Goal: Information Seeking & Learning: Find specific fact

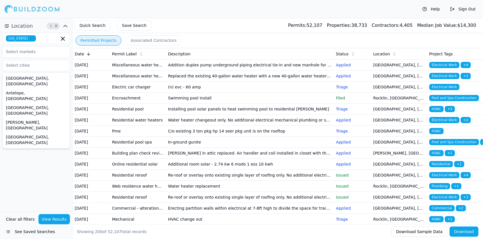
scroll to position [1190, 0]
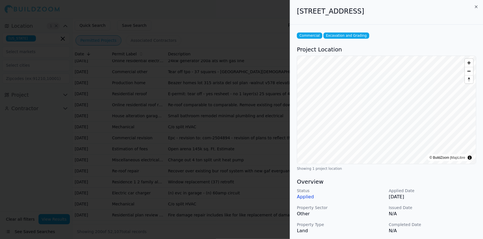
click at [392, 40] on div "Commercial Excavation and Grading Project Location © BuildZoom | MapLibre Showi…" at bounding box center [386, 200] width 193 height 350
click at [477, 5] on icon "button" at bounding box center [476, 7] width 5 height 5
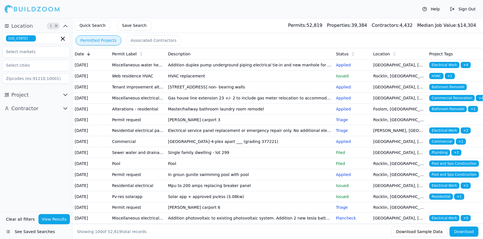
click at [330, 158] on td "Single family dwelling - lot 299" at bounding box center [250, 152] width 168 height 11
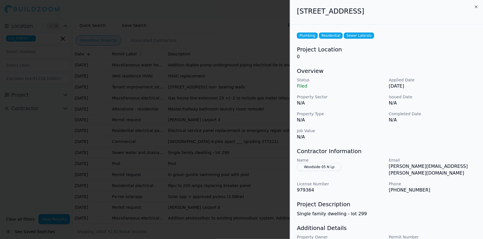
click at [447, 204] on div "Project Description Single family dwelling - lot 299" at bounding box center [386, 209] width 179 height 17
click at [475, 6] on icon "button" at bounding box center [476, 7] width 5 height 5
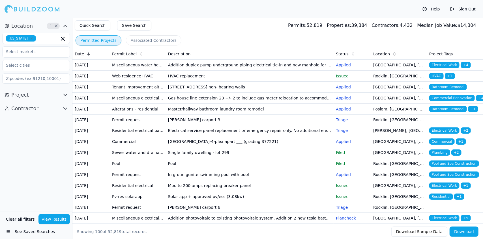
click at [345, 101] on p "Applied" at bounding box center [352, 98] width 33 height 6
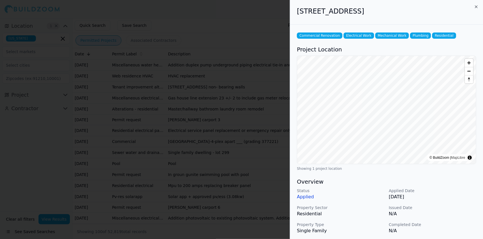
click at [311, 197] on p "Applied" at bounding box center [340, 197] width 87 height 7
click at [477, 6] on icon "button" at bounding box center [476, 7] width 5 height 5
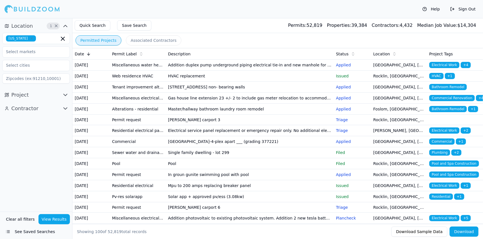
click at [440, 90] on span "Bathroom Remodel" at bounding box center [448, 87] width 38 height 6
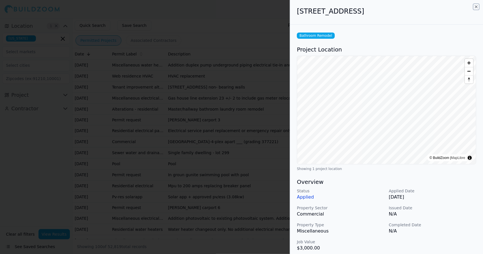
click at [476, 7] on icon "button" at bounding box center [476, 7] width 2 height 2
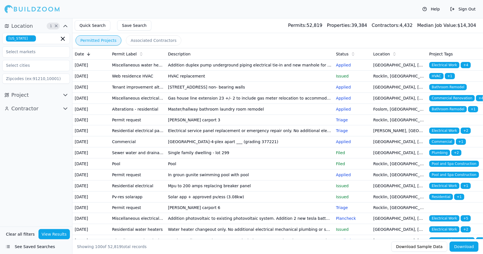
click at [400, 27] on span "Contractors:" at bounding box center [386, 25] width 28 height 5
click at [351, 27] on span "Properties:" at bounding box center [339, 25] width 24 height 5
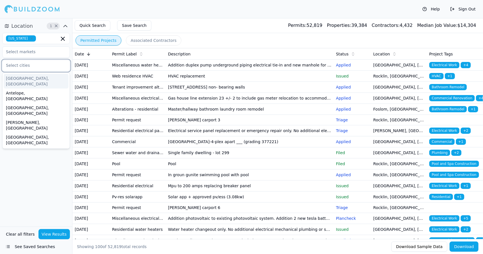
click at [32, 64] on input "text" at bounding box center [33, 65] width 60 height 10
drag, startPoint x: 32, startPoint y: 64, endPoint x: 47, endPoint y: 63, distance: 14.8
click at [47, 63] on input "text" at bounding box center [33, 65] width 60 height 10
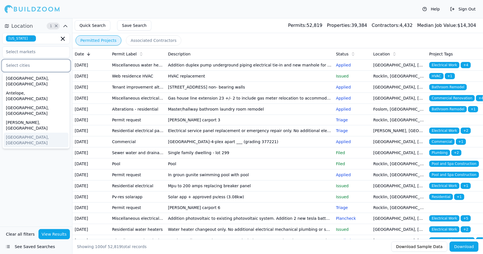
click at [24, 133] on div "[GEOGRAPHIC_DATA], [GEOGRAPHIC_DATA]" at bounding box center [36, 140] width 65 height 15
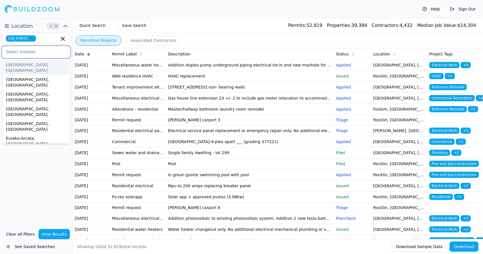
click at [50, 51] on input "text" at bounding box center [33, 52] width 60 height 10
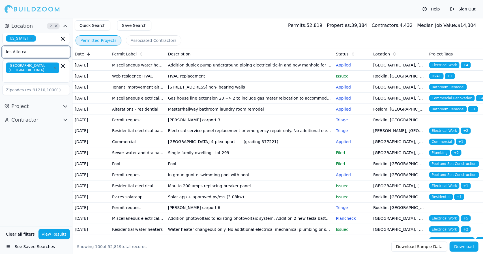
click at [58, 48] on input "los Alto ca" at bounding box center [33, 52] width 60 height 10
click at [61, 85] on input at bounding box center [36, 90] width 68 height 10
click at [48, 74] on input "text" at bounding box center [33, 77] width 52 height 6
click at [27, 52] on input "los Alto ca" at bounding box center [33, 52] width 60 height 10
type input "l"
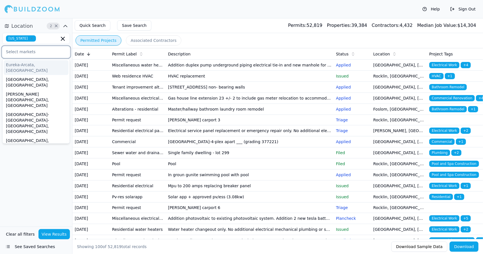
scroll to position [27, 0]
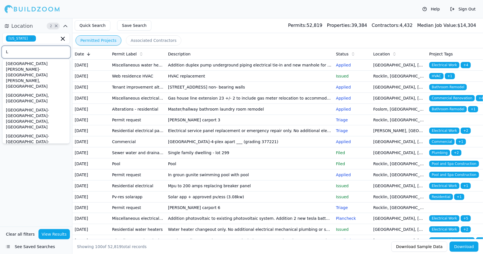
drag, startPoint x: 49, startPoint y: 51, endPoint x: 50, endPoint y: 55, distance: 4.5
click at [50, 55] on input "L" at bounding box center [33, 52] width 60 height 10
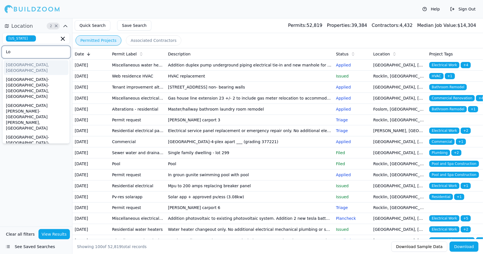
type input "L"
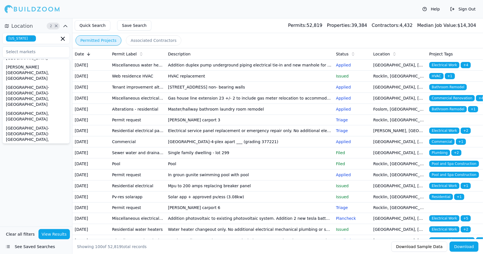
click at [50, 177] on div "Location 2 × [US_STATE] [GEOGRAPHIC_DATA]-[GEOGRAPHIC_DATA], [GEOGRAPHIC_DATA] …" at bounding box center [36, 122] width 72 height 208
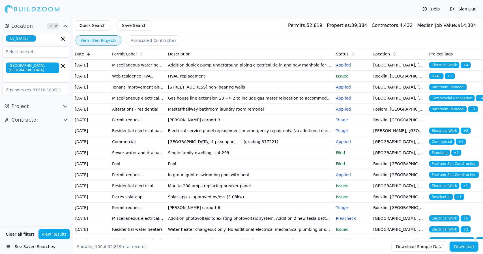
click at [59, 85] on input at bounding box center [36, 90] width 68 height 10
click at [394, 54] on icon at bounding box center [394, 54] width 5 height 5
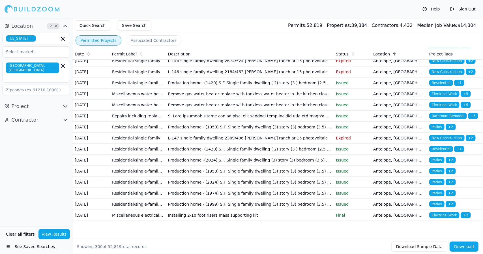
scroll to position [3294, 0]
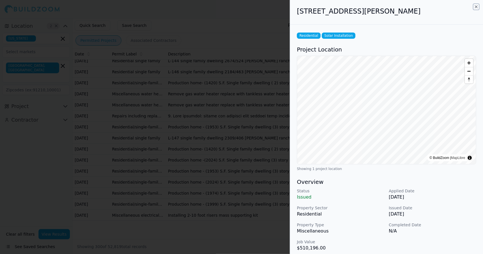
click at [476, 6] on icon "button" at bounding box center [476, 7] width 5 height 5
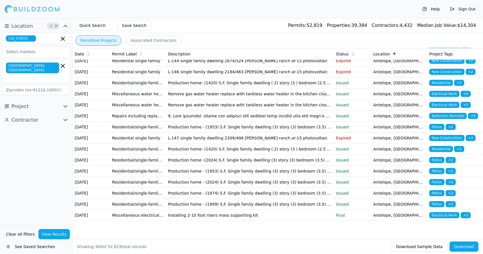
scroll to position [3825, 0]
drag, startPoint x: 452, startPoint y: 168, endPoint x: 352, endPoint y: 173, distance: 100.2
drag, startPoint x: 352, startPoint y: 173, endPoint x: 347, endPoint y: 172, distance: 4.9
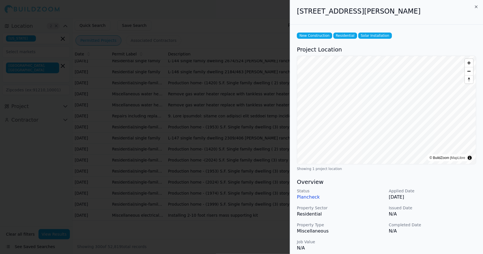
drag, startPoint x: 476, startPoint y: 5, endPoint x: 481, endPoint y: 15, distance: 11.5
click at [481, 15] on div "[STREET_ADDRESS][PERSON_NAME]" at bounding box center [386, 12] width 193 height 25
click at [476, 7] on icon "button" at bounding box center [476, 7] width 5 height 5
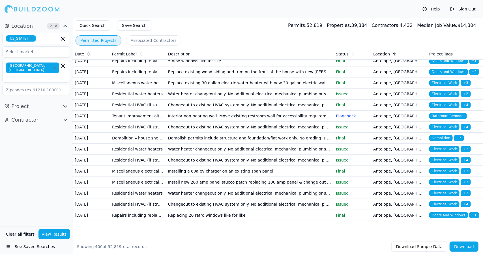
scroll to position [4272, 0]
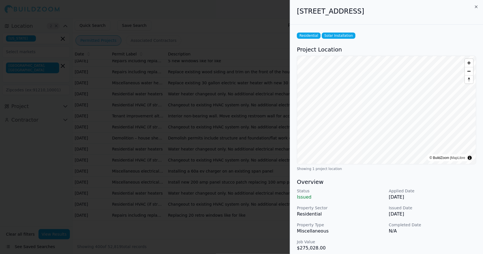
drag, startPoint x: 477, startPoint y: 7, endPoint x: 479, endPoint y: 38, distance: 30.9
drag, startPoint x: 479, startPoint y: 38, endPoint x: 475, endPoint y: 6, distance: 31.9
click at [475, 6] on icon "button" at bounding box center [476, 7] width 5 height 5
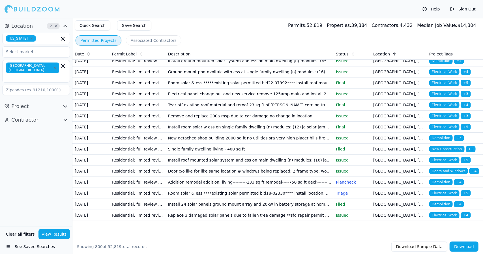
scroll to position [11440, 0]
drag, startPoint x: 432, startPoint y: 83, endPoint x: 436, endPoint y: 84, distance: 4.9
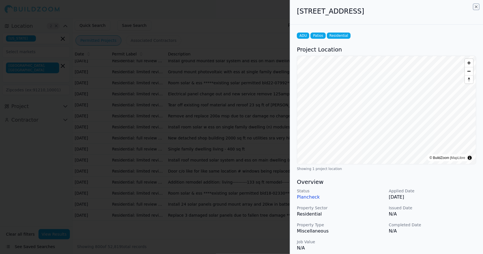
click at [475, 7] on icon "button" at bounding box center [476, 7] width 5 height 5
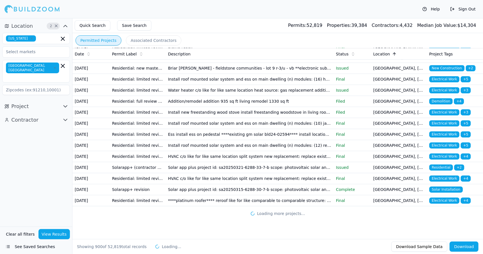
scroll to position [13415, 0]
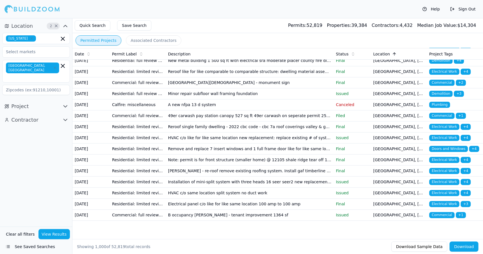
drag, startPoint x: 313, startPoint y: 106, endPoint x: 300, endPoint y: 105, distance: 12.5
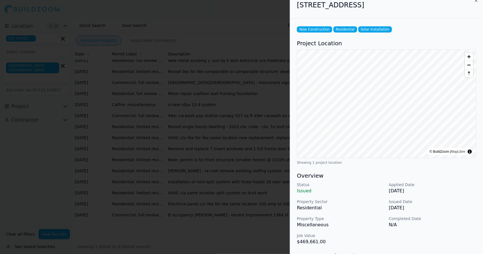
scroll to position [3, 0]
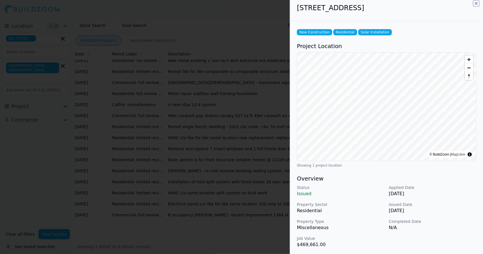
click at [477, 3] on icon "button" at bounding box center [476, 3] width 5 height 5
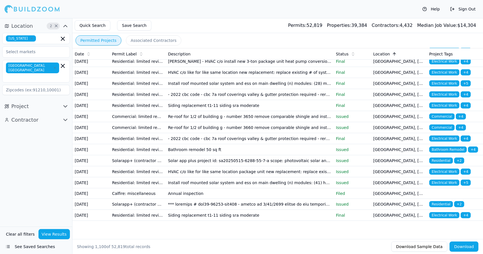
scroll to position [15428, 0]
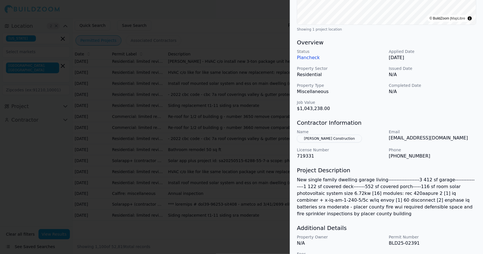
scroll to position [149, 0]
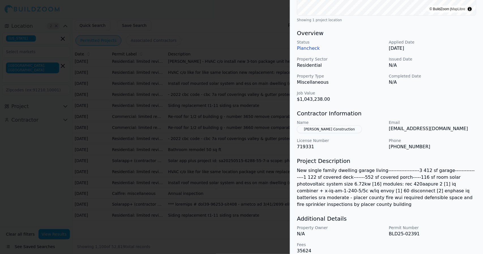
click at [325, 128] on button "[PERSON_NAME] Construction" at bounding box center [329, 129] width 65 height 8
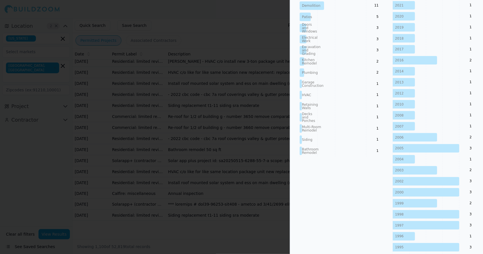
scroll to position [162, 0]
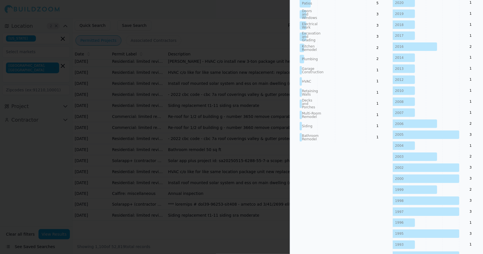
drag, startPoint x: 279, startPoint y: 23, endPoint x: 279, endPoint y: 14, distance: 9.1
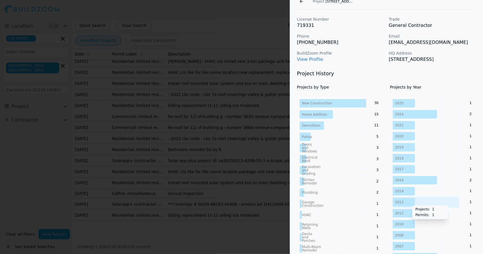
scroll to position [0, 0]
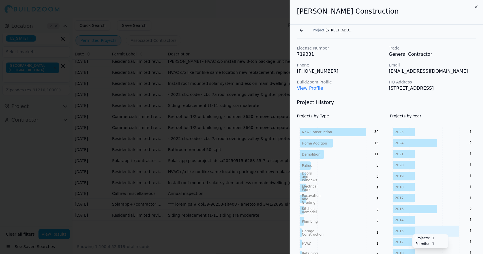
click at [317, 87] on link "View Profile" at bounding box center [310, 87] width 26 height 5
click at [406, 92] on p "[STREET_ADDRESS]" at bounding box center [432, 88] width 87 height 7
drag, startPoint x: 403, startPoint y: 96, endPoint x: 295, endPoint y: 13, distance: 136.1
copy div "[PERSON_NAME] Construction Go back Project [STREET_ADDRESS] License Number 7193…"
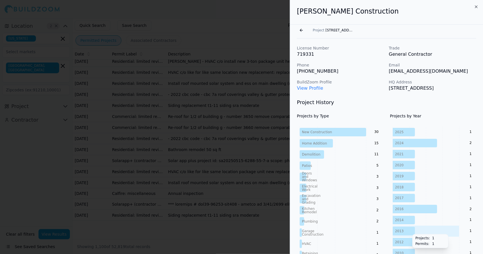
click at [250, 23] on div at bounding box center [241, 127] width 483 height 254
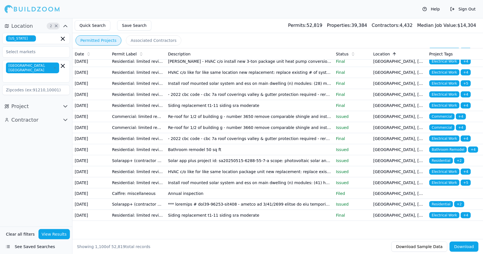
drag, startPoint x: 440, startPoint y: 176, endPoint x: 437, endPoint y: 179, distance: 3.6
drag, startPoint x: 437, startPoint y: 179, endPoint x: 419, endPoint y: 180, distance: 18.4
drag, startPoint x: 419, startPoint y: 180, endPoint x: 412, endPoint y: 183, distance: 7.2
drag, startPoint x: 412, startPoint y: 183, endPoint x: 418, endPoint y: 171, distance: 13.0
drag, startPoint x: 418, startPoint y: 171, endPoint x: 342, endPoint y: 182, distance: 76.6
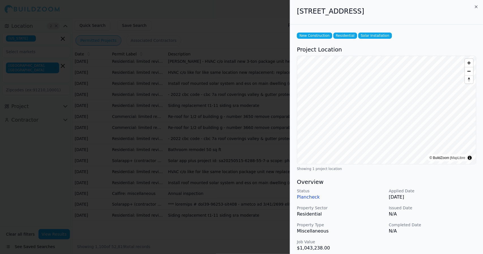
drag, startPoint x: 475, startPoint y: 7, endPoint x: 481, endPoint y: 26, distance: 20.0
drag, startPoint x: 481, startPoint y: 26, endPoint x: 476, endPoint y: 5, distance: 21.1
click at [477, 8] on icon "button" at bounding box center [476, 7] width 2 height 2
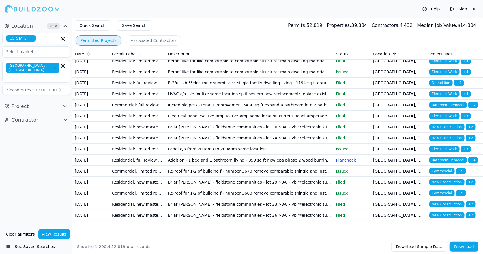
scroll to position [16809, 0]
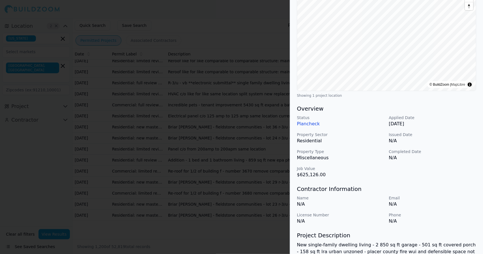
scroll to position [72, 0]
drag, startPoint x: 308, startPoint y: 124, endPoint x: 256, endPoint y: 147, distance: 57.0
drag, startPoint x: 256, startPoint y: 147, endPoint x: 255, endPoint y: 207, distance: 60.0
click at [255, 207] on div at bounding box center [241, 127] width 483 height 254
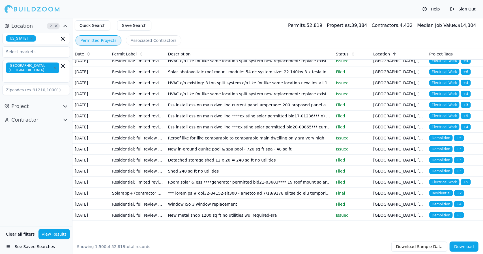
scroll to position [21315, 0]
drag, startPoint x: 345, startPoint y: 149, endPoint x: 339, endPoint y: 152, distance: 6.3
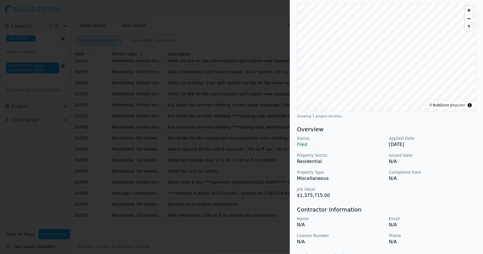
scroll to position [0, 0]
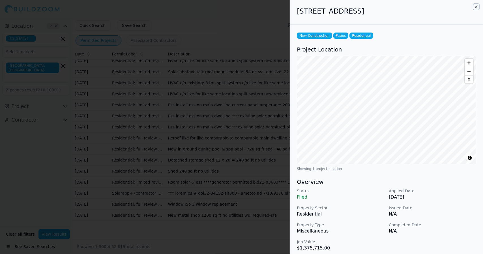
click at [476, 7] on icon "button" at bounding box center [476, 7] width 2 height 2
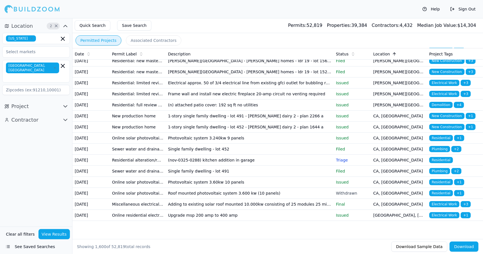
scroll to position [23237, 0]
drag, startPoint x: 435, startPoint y: 92, endPoint x: 466, endPoint y: 99, distance: 31.8
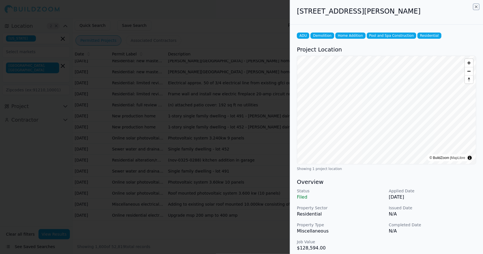
click at [477, 7] on icon "button" at bounding box center [476, 7] width 5 height 5
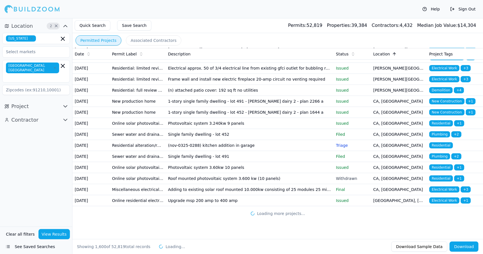
scroll to position [23740, 0]
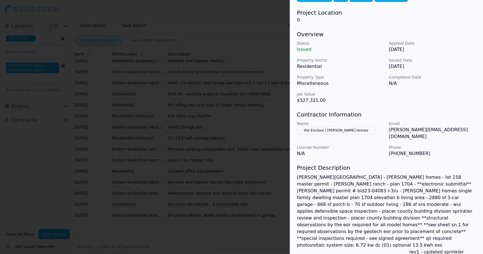
scroll to position [37, 0]
